Goal: Task Accomplishment & Management: Complete application form

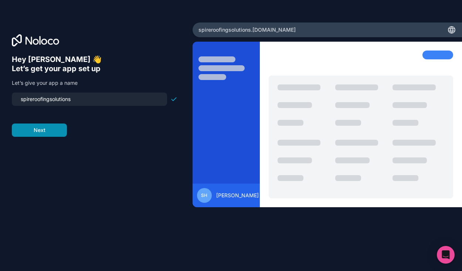
click at [40, 130] on button "Next" at bounding box center [39, 130] width 55 height 13
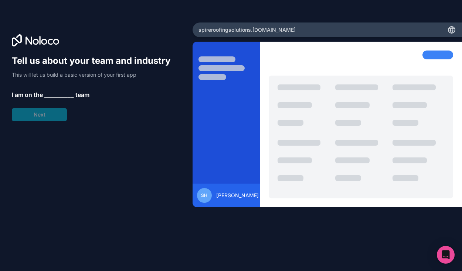
click at [51, 94] on span "__________" at bounding box center [59, 94] width 30 height 9
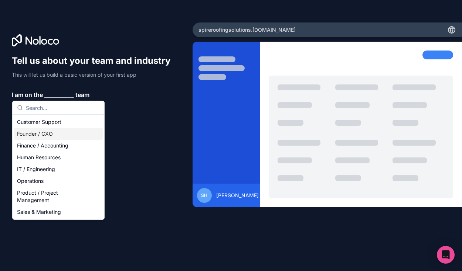
click at [41, 134] on div "Founder / CXO" at bounding box center [58, 134] width 89 height 12
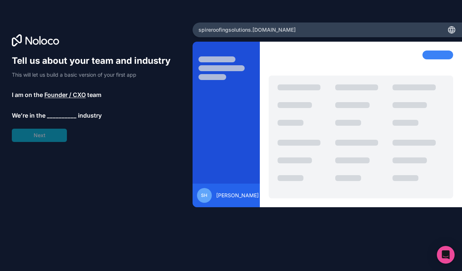
click at [56, 118] on span "__________" at bounding box center [62, 115] width 30 height 9
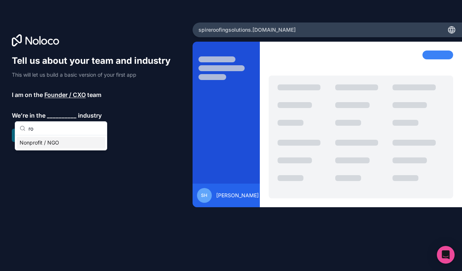
type input "r"
type input "Con"
click at [54, 143] on div "Construction" at bounding box center [61, 143] width 89 height 12
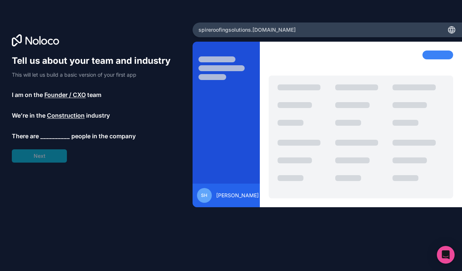
click at [46, 133] on span "__________" at bounding box center [55, 136] width 30 height 9
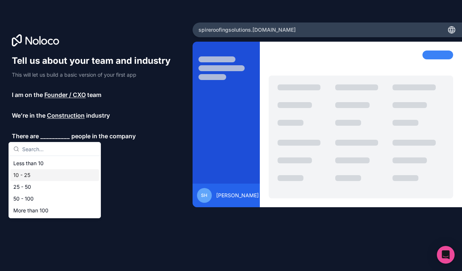
click at [28, 176] on div "10 - 25" at bounding box center [54, 175] width 89 height 12
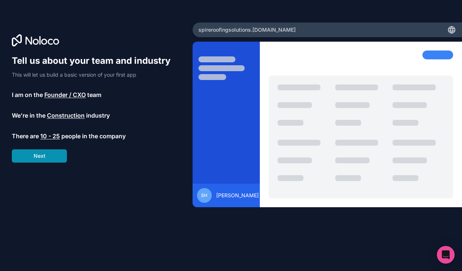
click at [40, 159] on button "Next" at bounding box center [39, 156] width 55 height 13
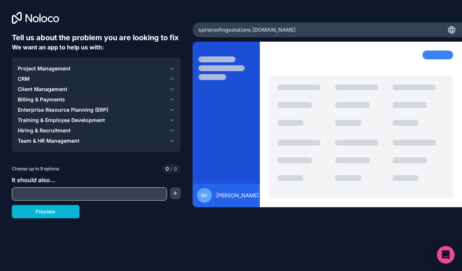
click at [48, 66] on span "Project Management" at bounding box center [44, 68] width 53 height 7
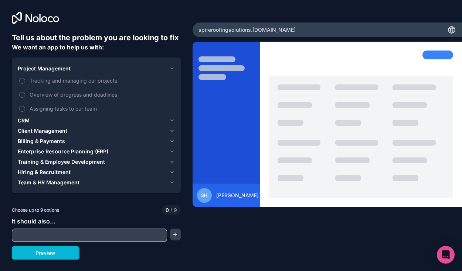
click at [27, 121] on span "CRM" at bounding box center [24, 120] width 12 height 7
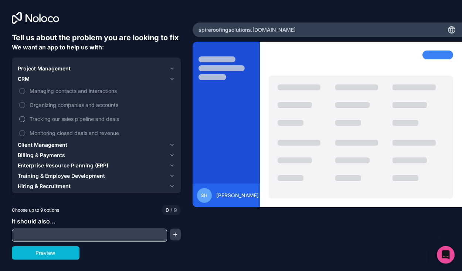
click at [21, 120] on button "Tracking our sales pipeline and deals" at bounding box center [22, 119] width 6 height 6
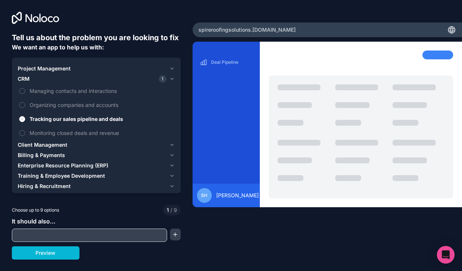
click at [38, 146] on span "Client Management" at bounding box center [42, 144] width 49 height 7
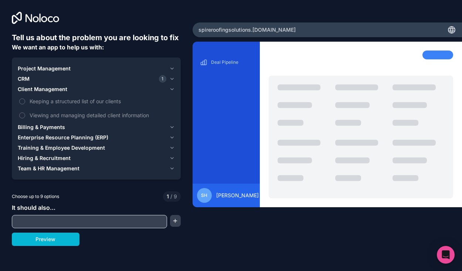
click at [35, 168] on span "Team & HR Management" at bounding box center [49, 168] width 62 height 7
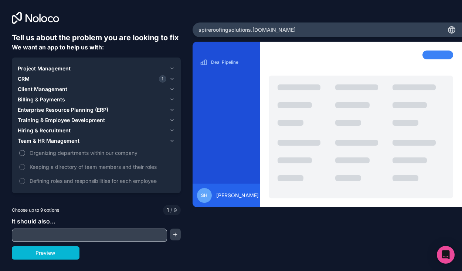
click at [22, 153] on button "Organizing departments within our company" at bounding box center [22, 153] width 6 height 6
click at [55, 256] on button "Preview" at bounding box center [46, 253] width 68 height 13
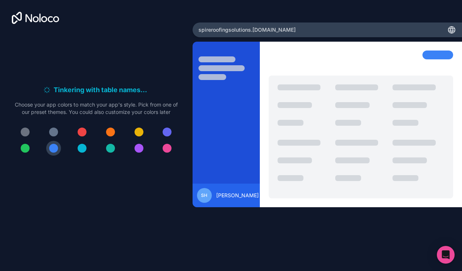
click at [111, 132] on div at bounding box center [110, 132] width 9 height 9
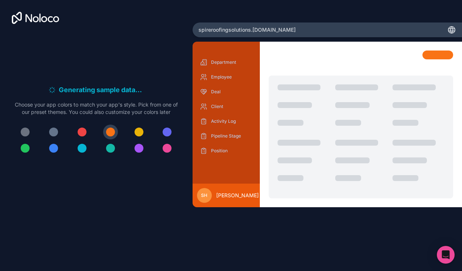
click at [90, 90] on h6 "Generating sample data . . ." at bounding box center [101, 90] width 85 height 10
click at [220, 61] on p "Department" at bounding box center [231, 62] width 41 height 6
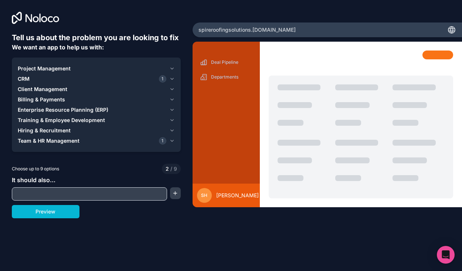
drag, startPoint x: 54, startPoint y: 210, endPoint x: 117, endPoint y: 213, distance: 63.9
click at [54, 210] on button "Preview" at bounding box center [46, 211] width 68 height 13
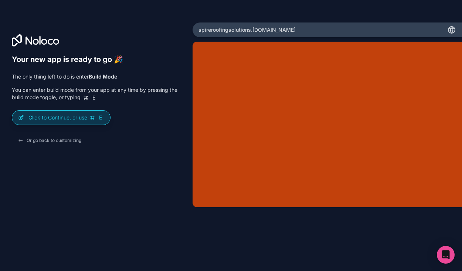
click at [47, 115] on p "Click to Continue, or use E" at bounding box center [66, 117] width 76 height 7
